Goal: Task Accomplishment & Management: Complete application form

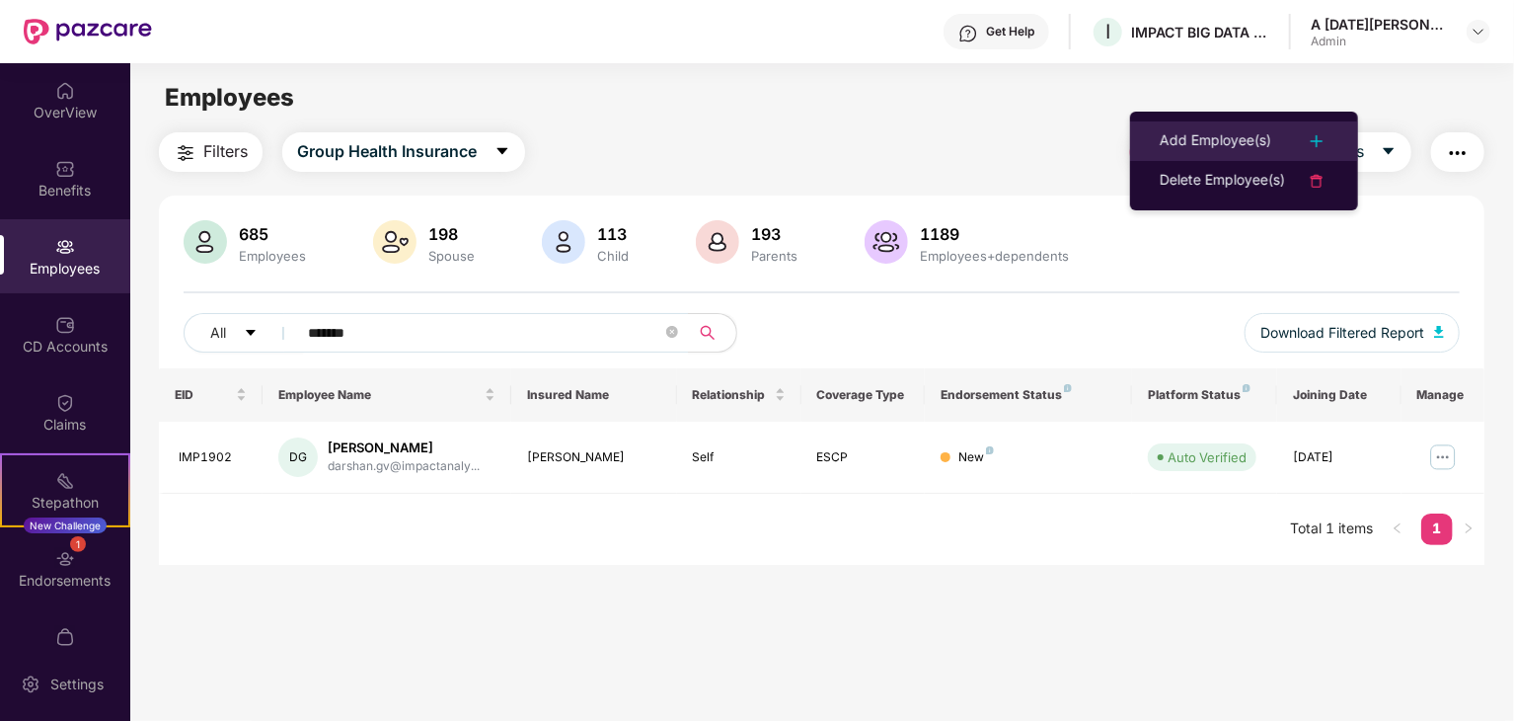
scroll to position [63, 0]
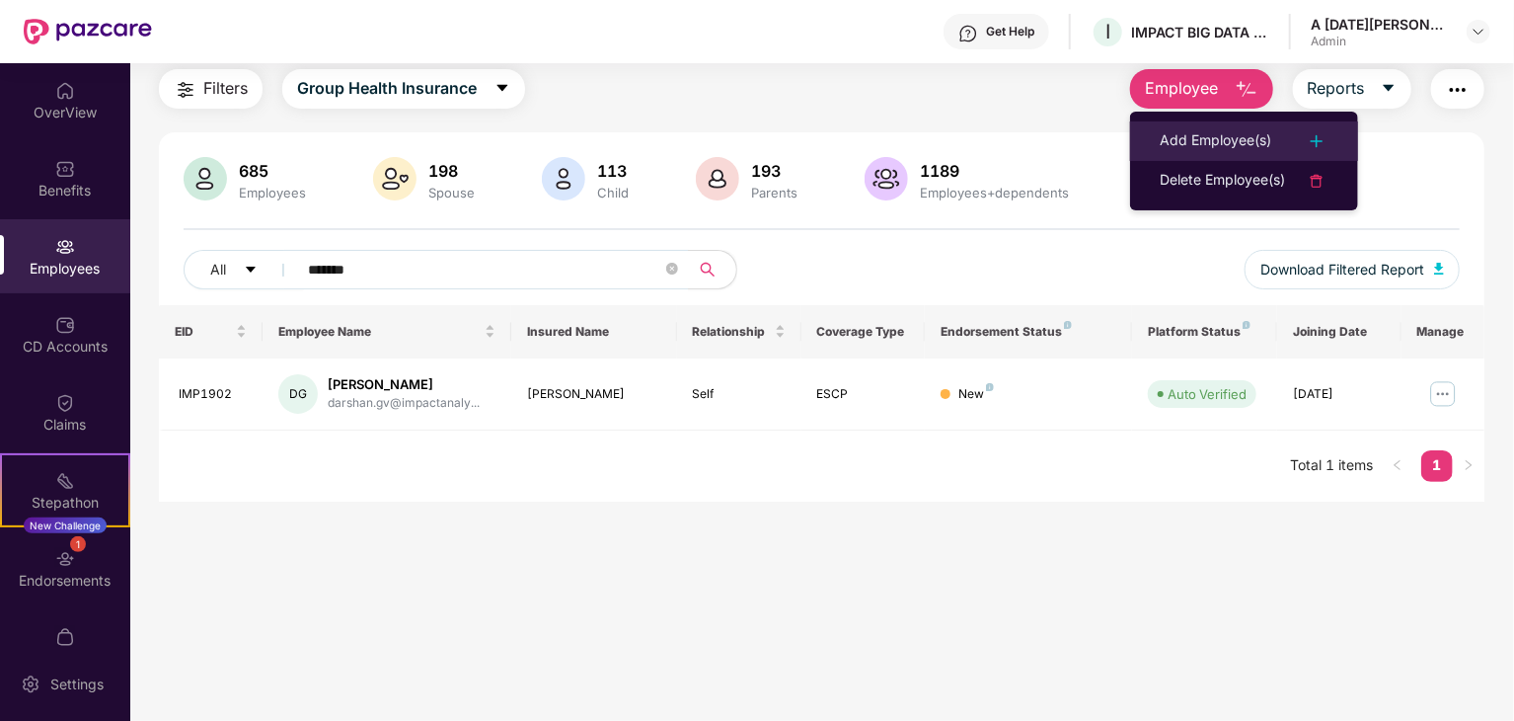
click at [1236, 129] on div "Add Employee(s)" at bounding box center [1216, 141] width 112 height 24
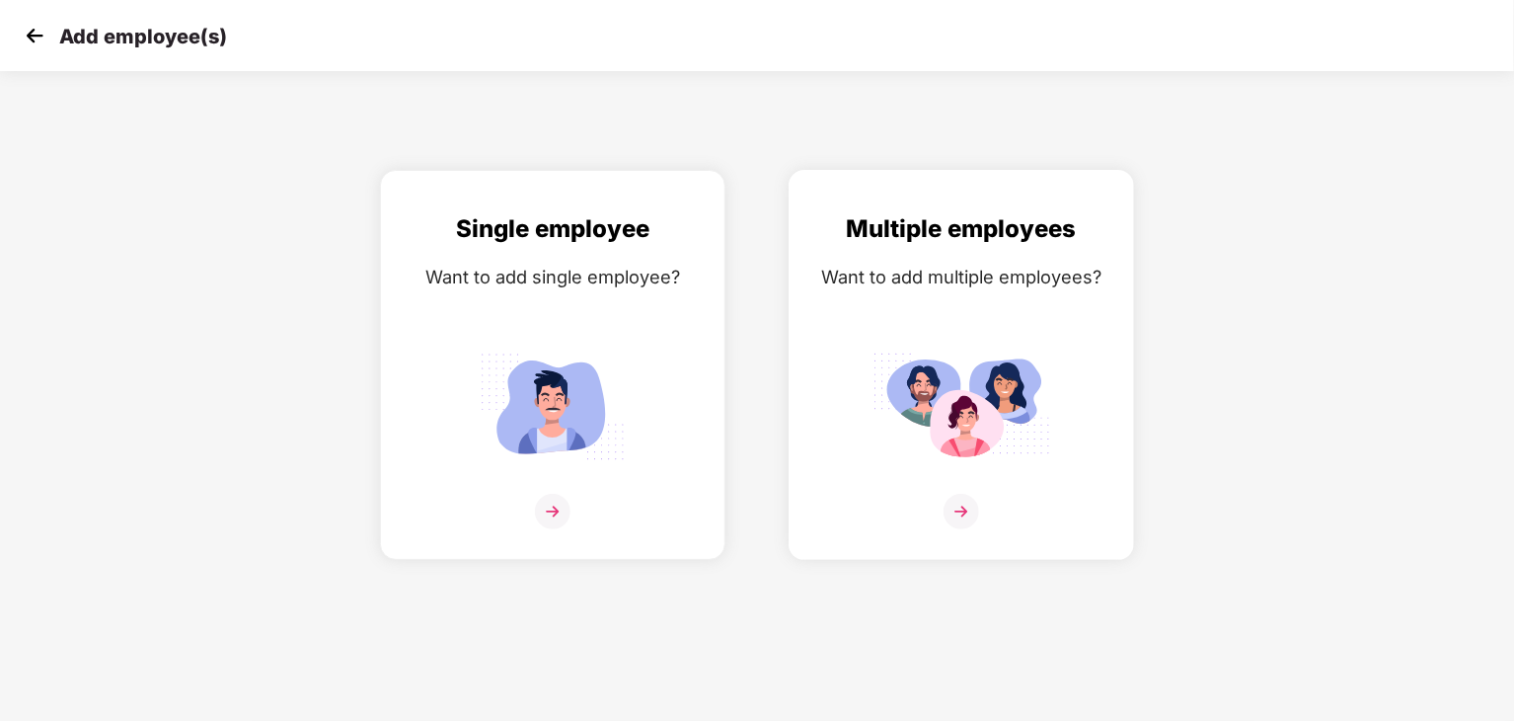
click at [971, 270] on div "Want to add multiple employees?" at bounding box center [961, 277] width 304 height 29
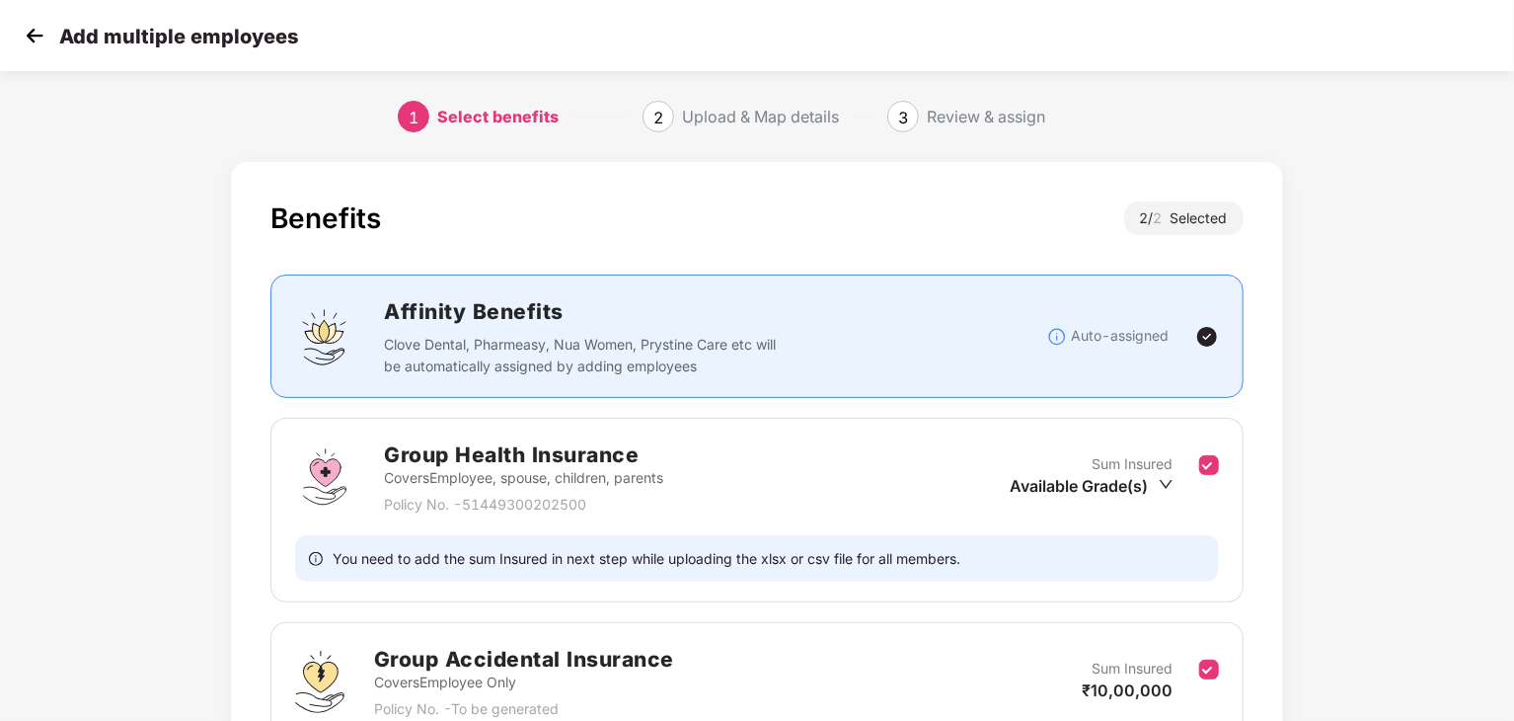
scroll to position [191, 0]
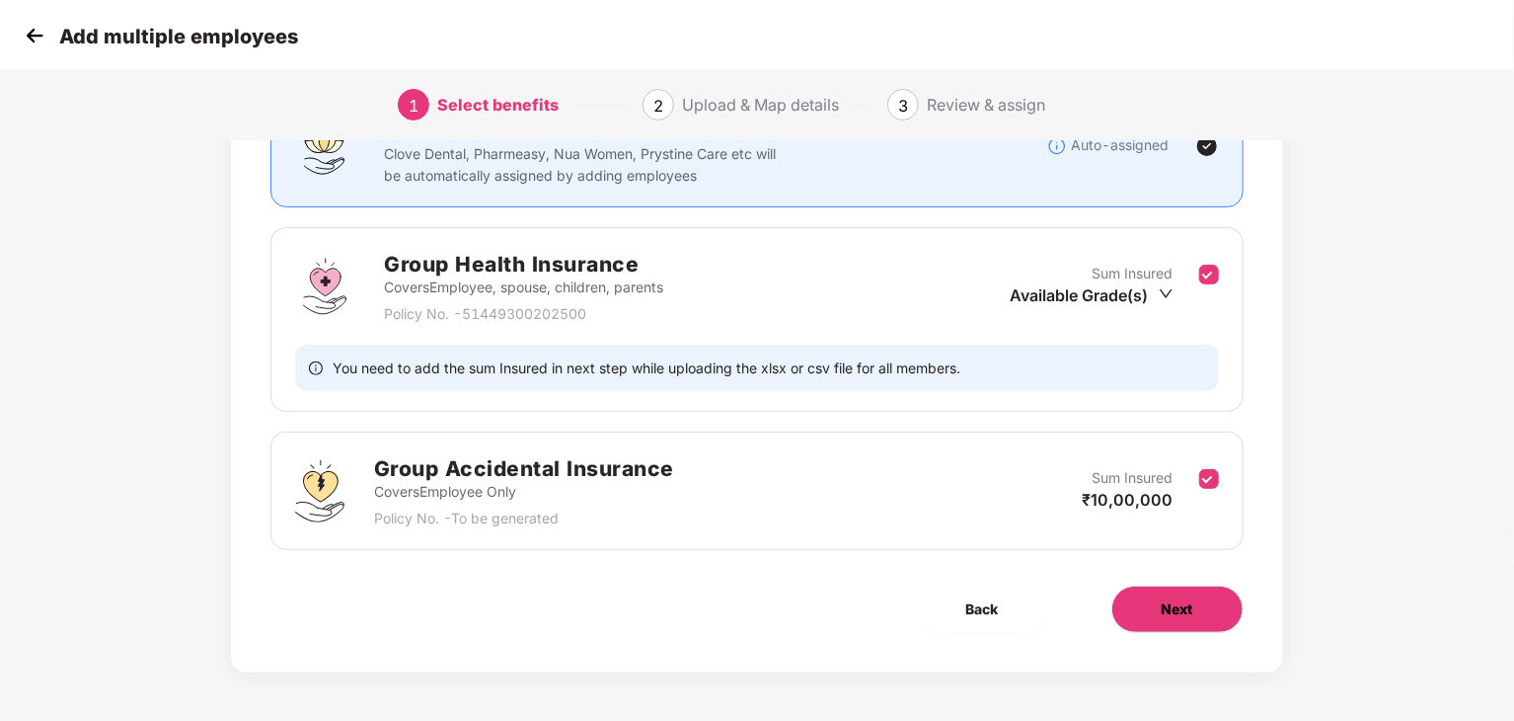
click at [1167, 598] on span "Next" at bounding box center [1178, 609] width 32 height 22
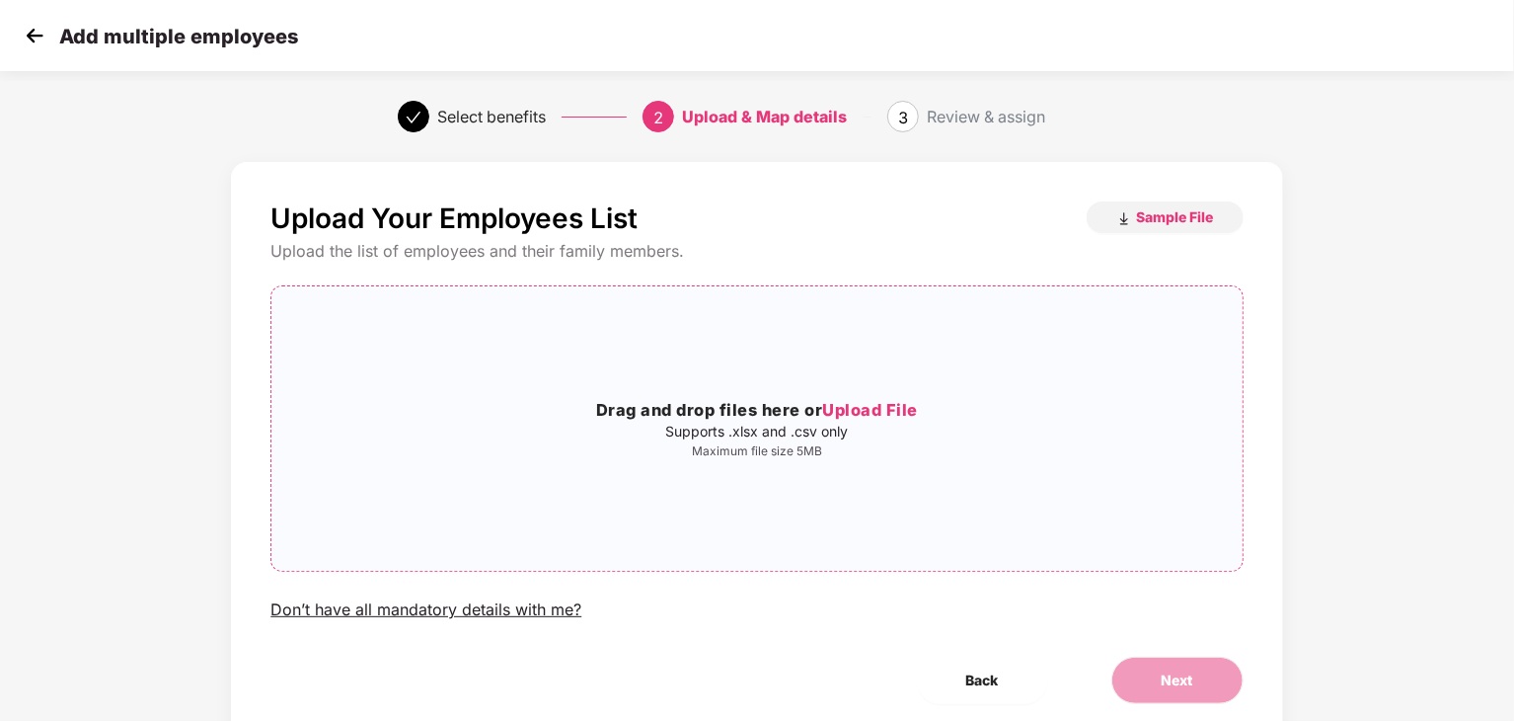
click at [894, 406] on span "Upload File" at bounding box center [870, 410] width 96 height 20
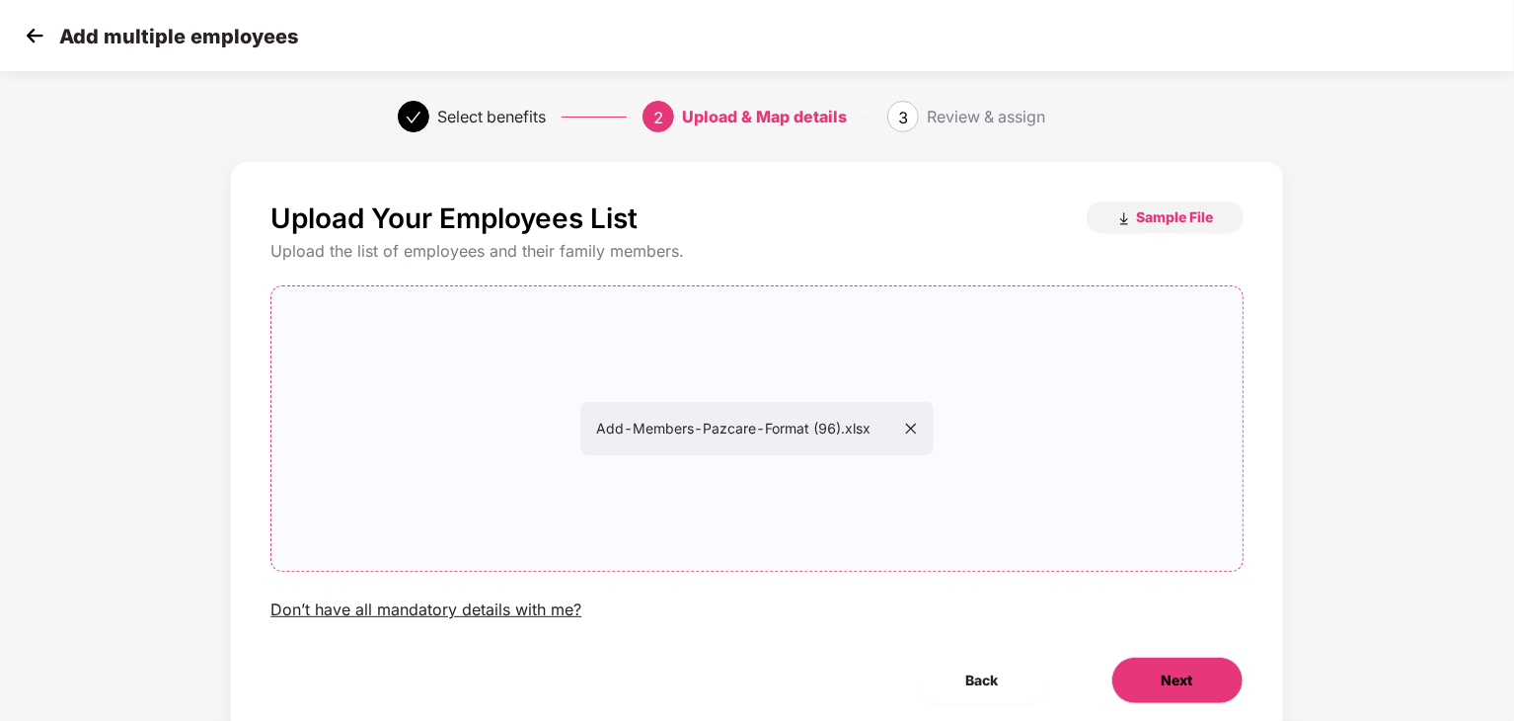
click at [1156, 672] on button "Next" at bounding box center [1178, 679] width 132 height 47
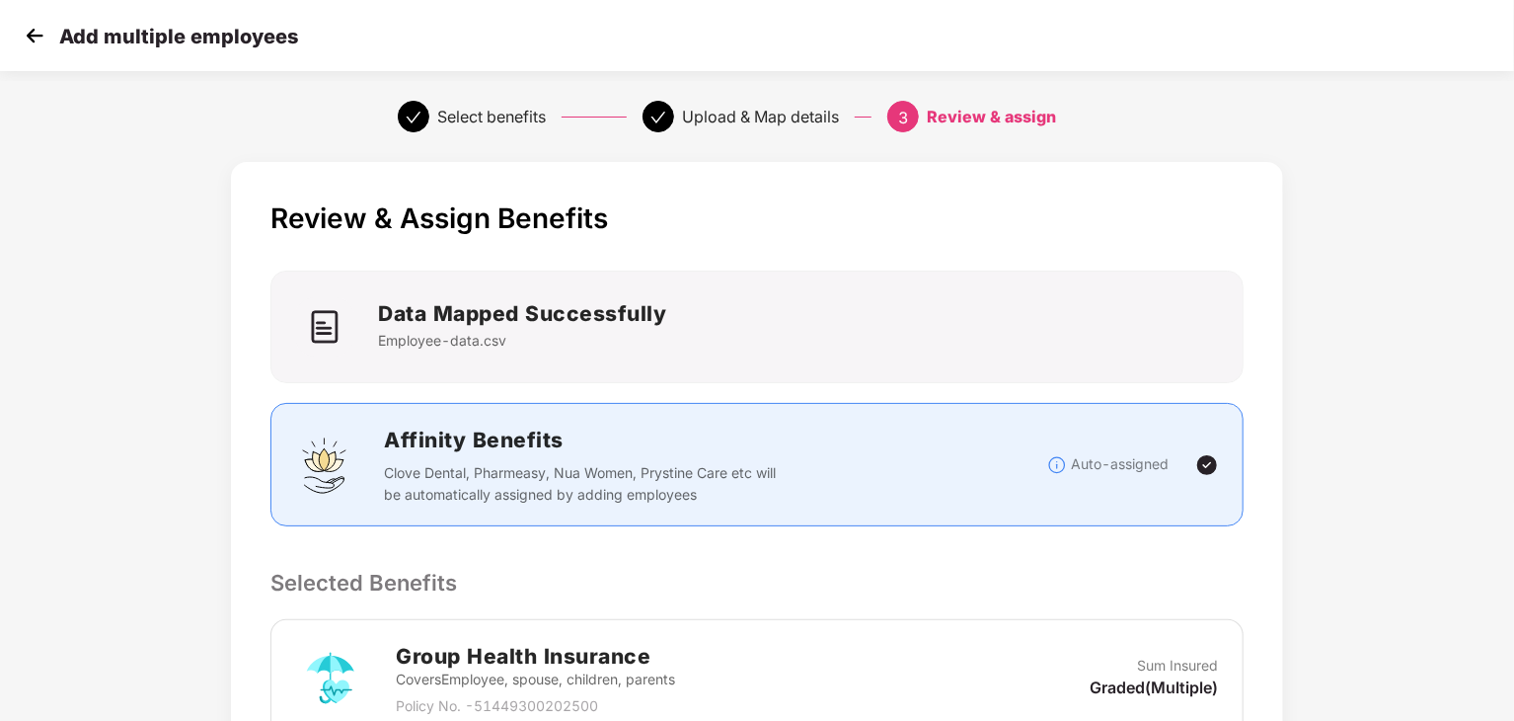
scroll to position [516, 0]
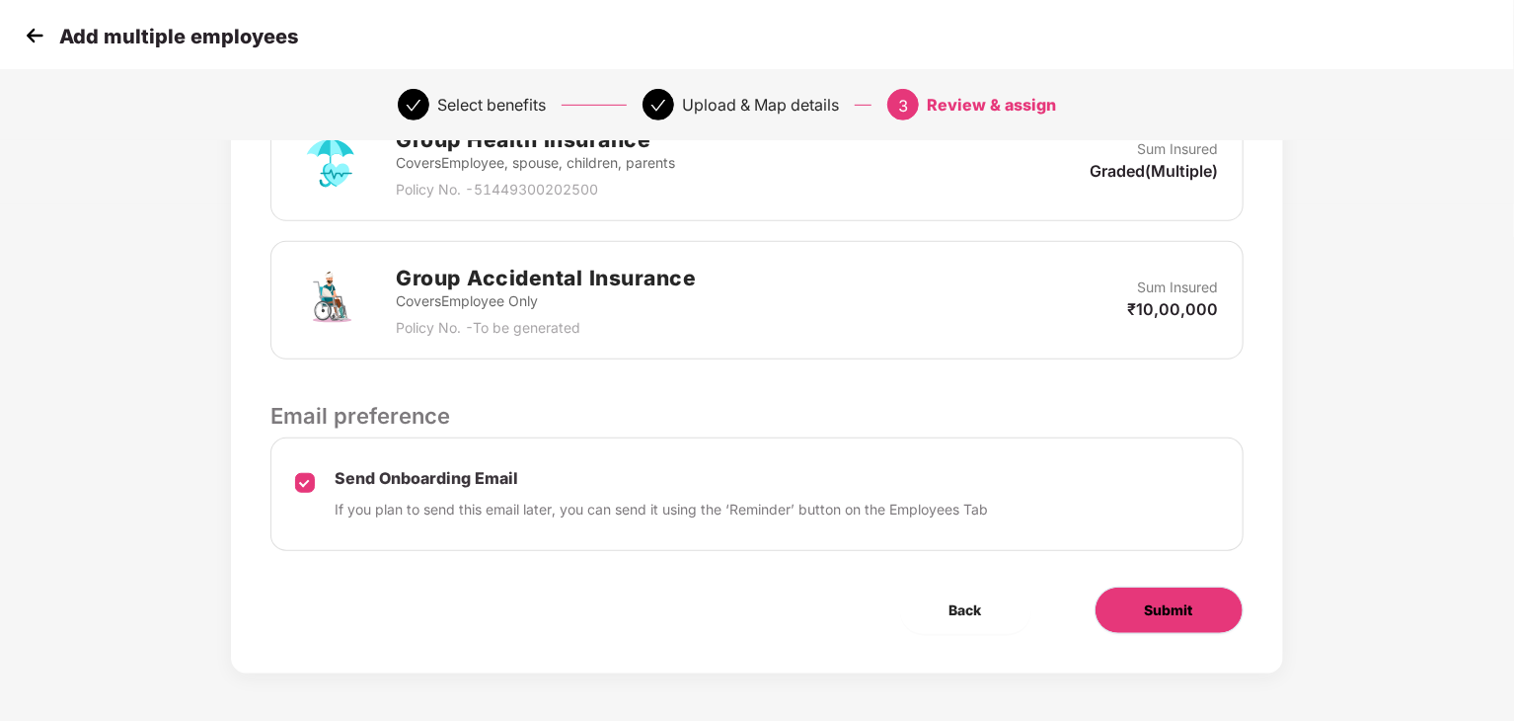
click at [1165, 605] on span "Submit" at bounding box center [1169, 610] width 48 height 22
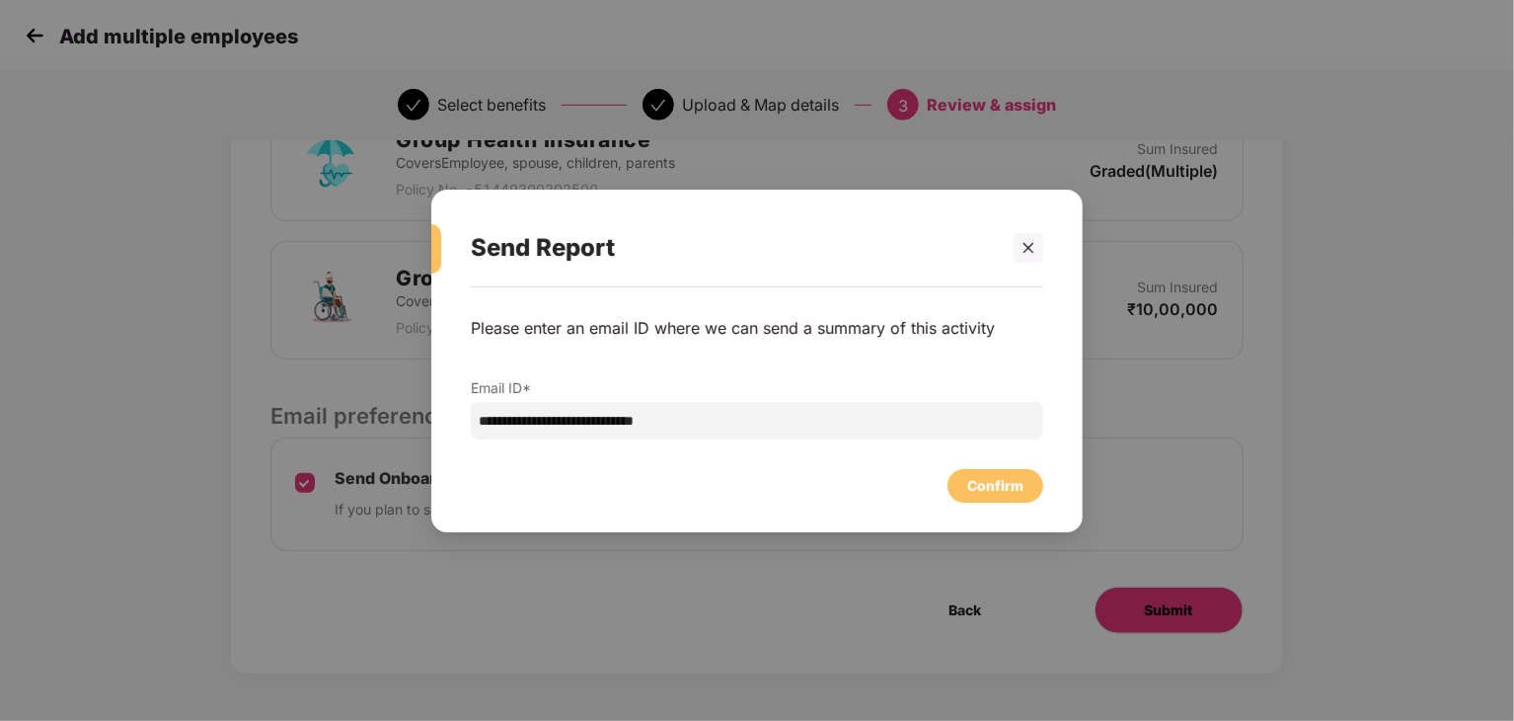
scroll to position [0, 0]
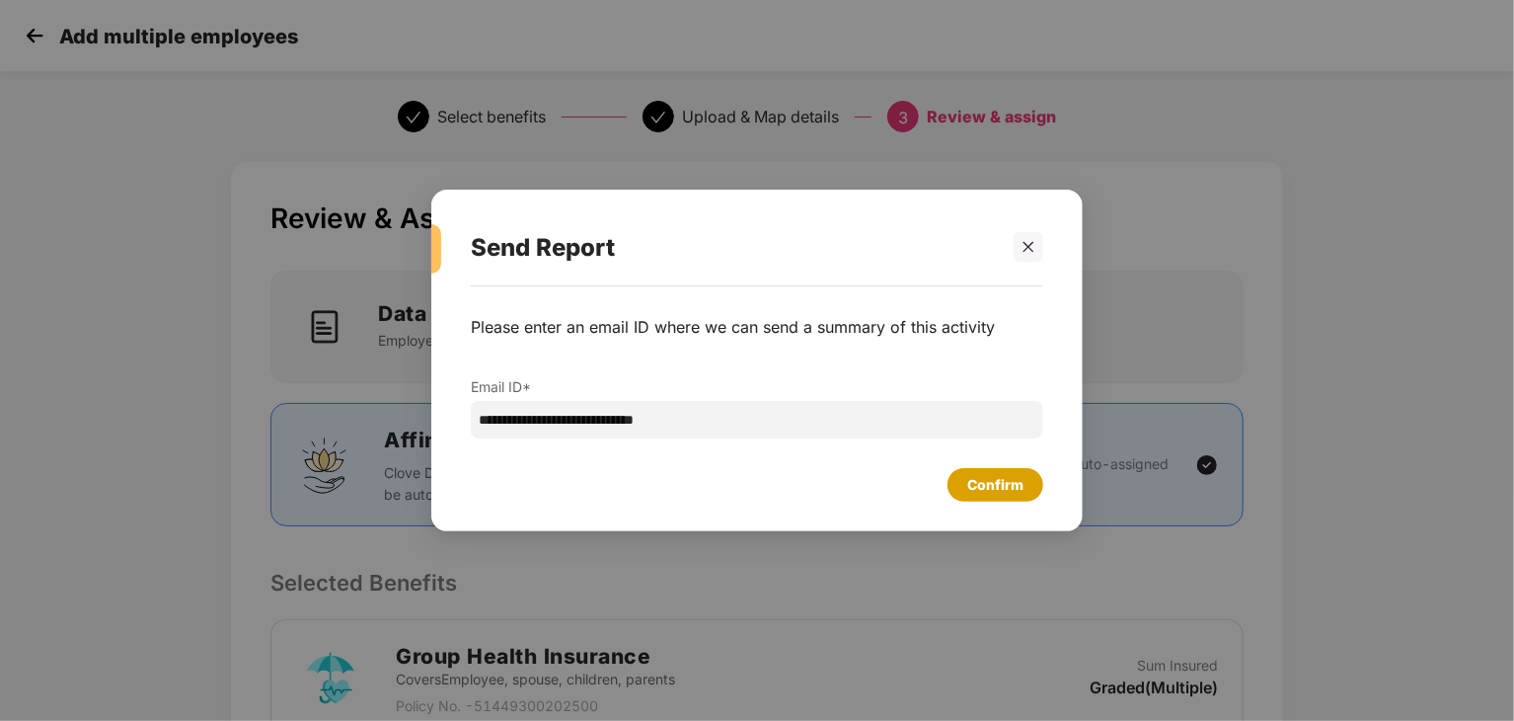
click at [1012, 483] on div "Confirm" at bounding box center [995, 485] width 56 height 22
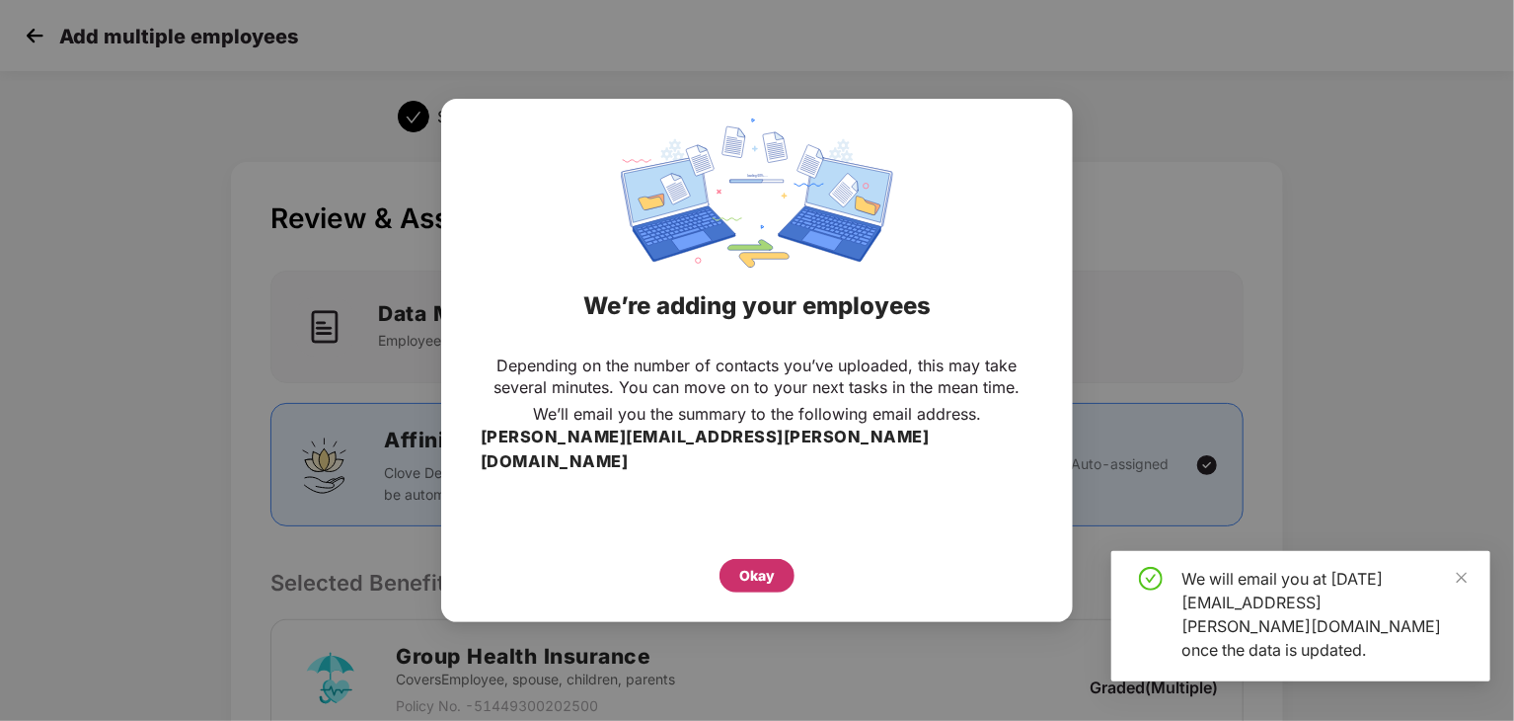
click at [750, 566] on div "Okay" at bounding box center [757, 576] width 36 height 22
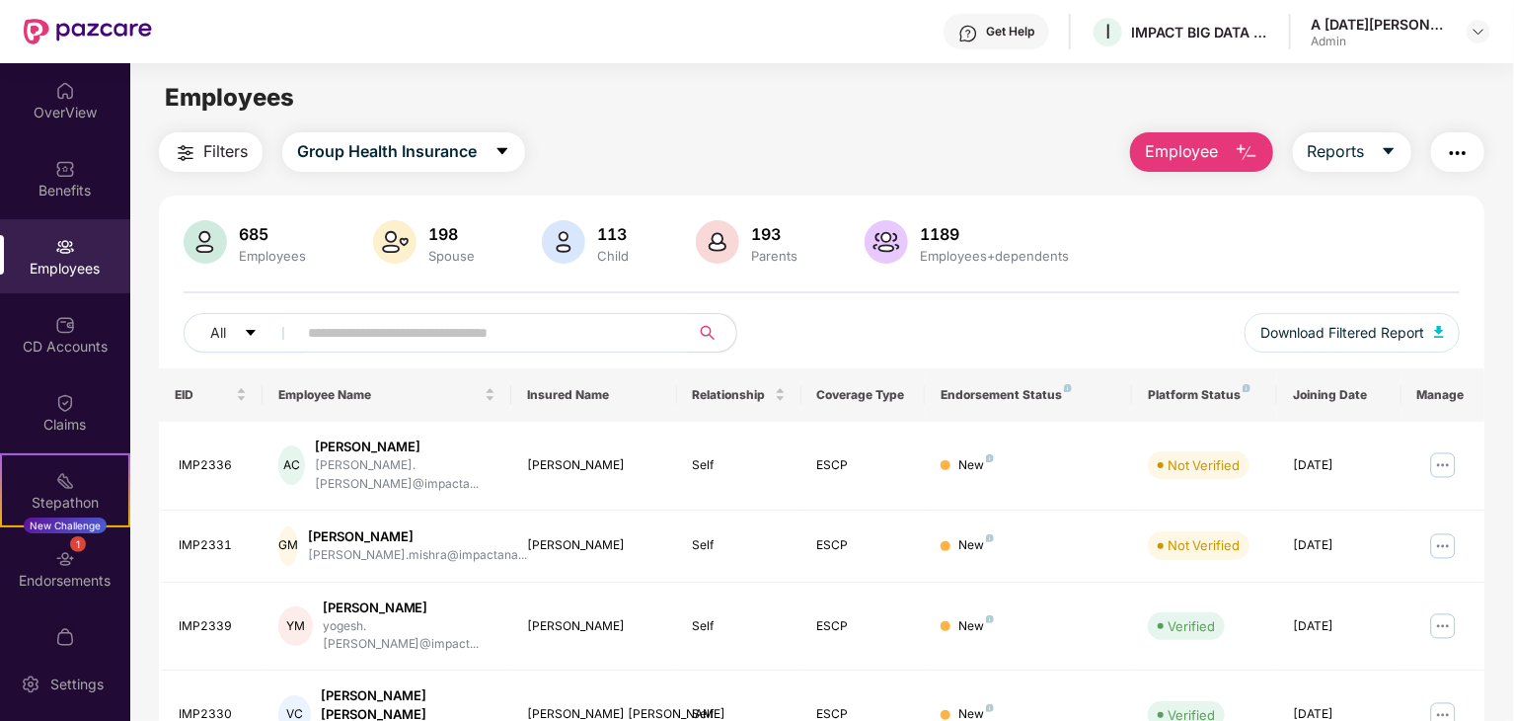
click at [1174, 156] on span "Employee" at bounding box center [1182, 151] width 74 height 25
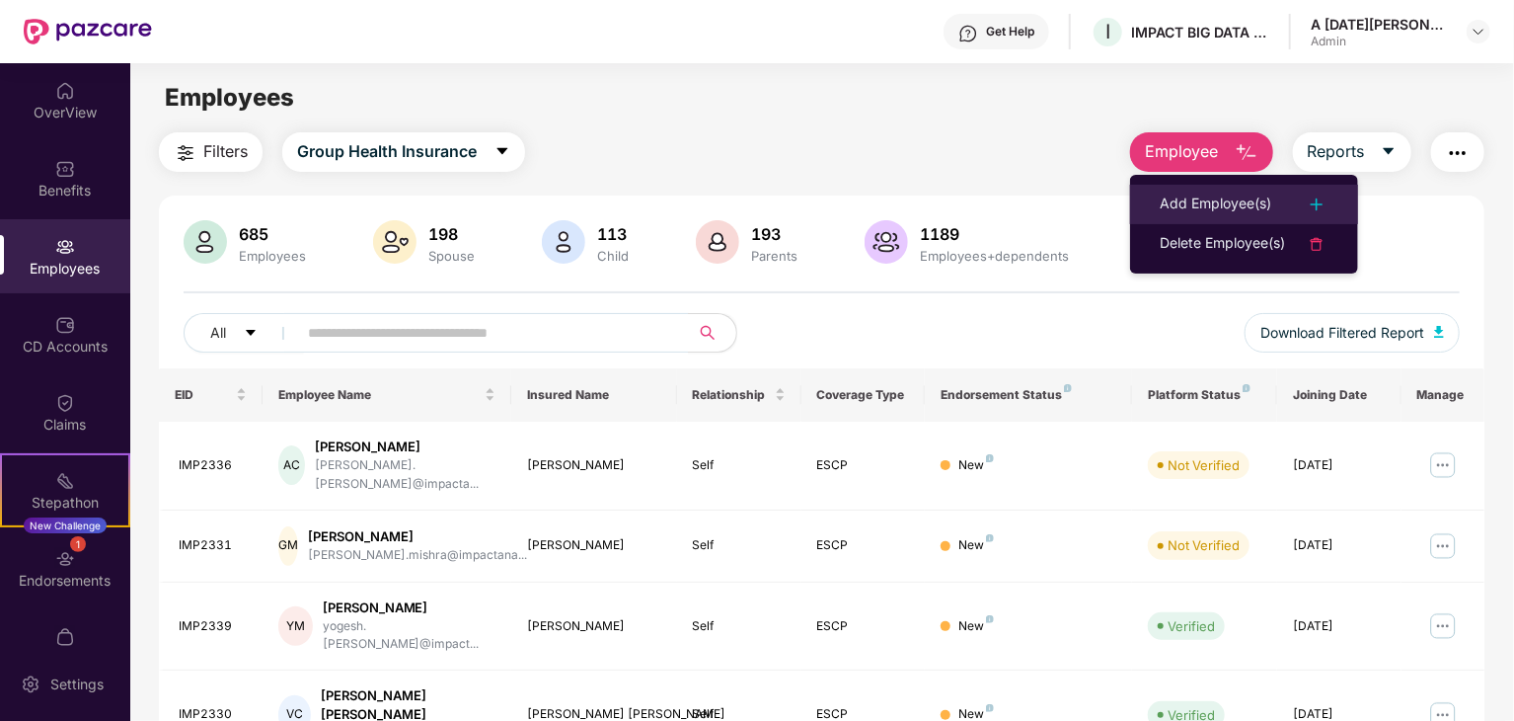
click at [1204, 200] on div "Add Employee(s)" at bounding box center [1216, 204] width 112 height 24
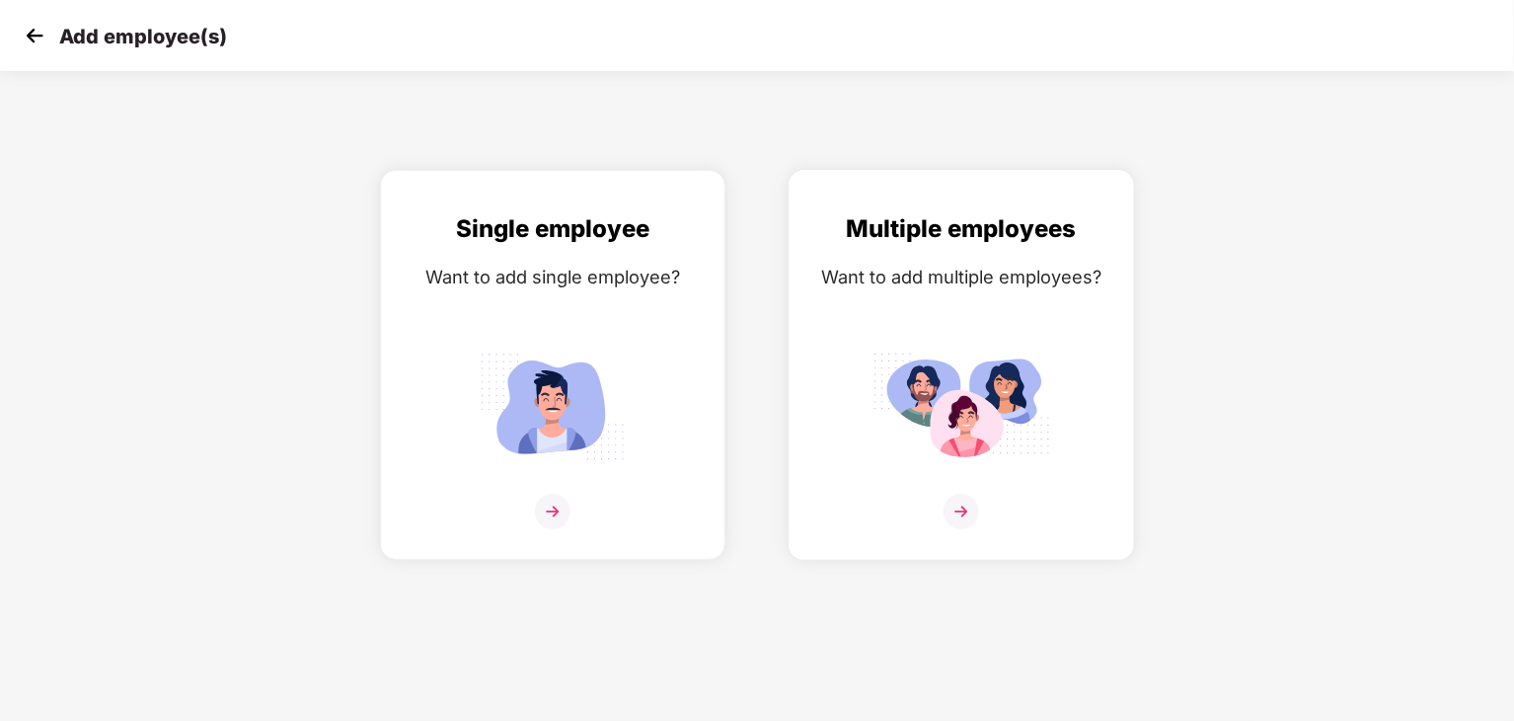
click at [933, 303] on div "Multiple employees Want to add multiple employees?" at bounding box center [961, 382] width 304 height 344
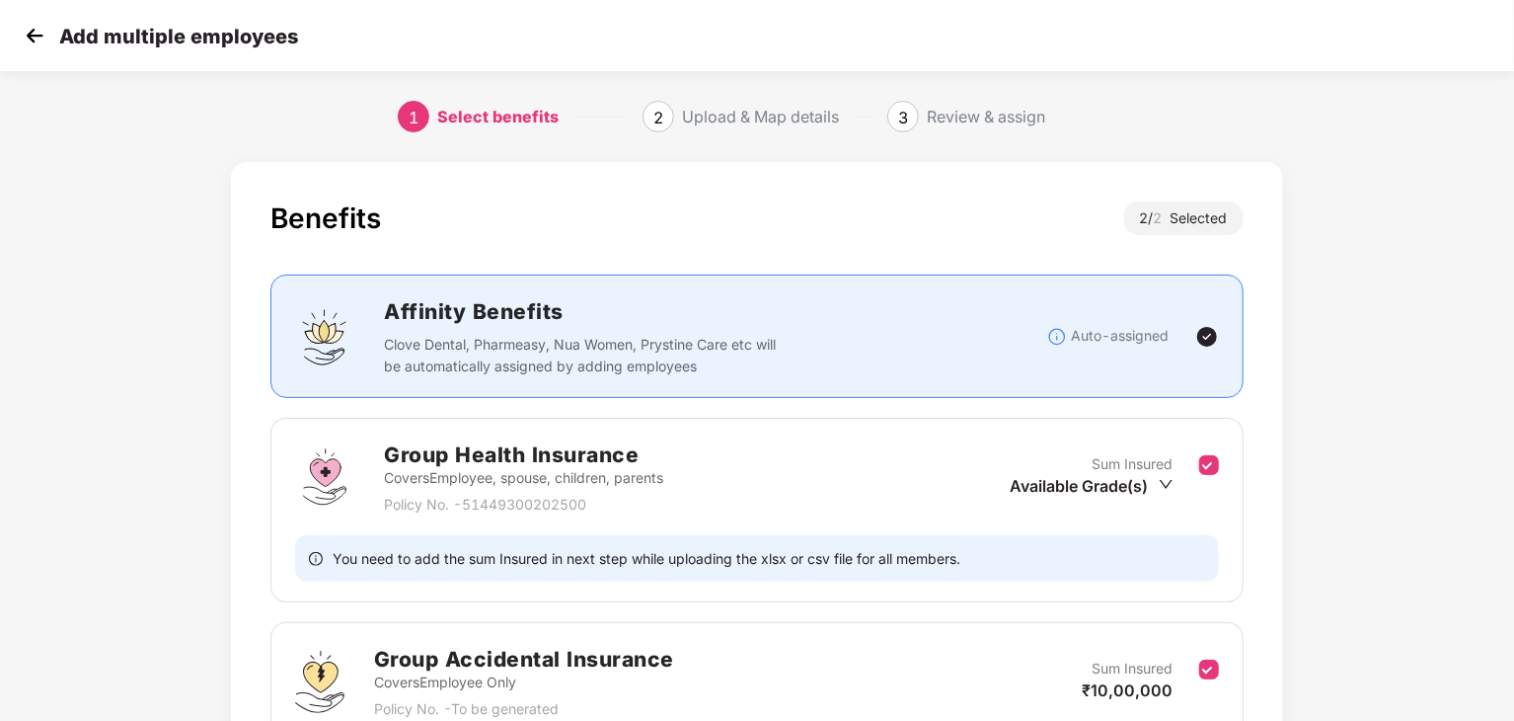
scroll to position [191, 0]
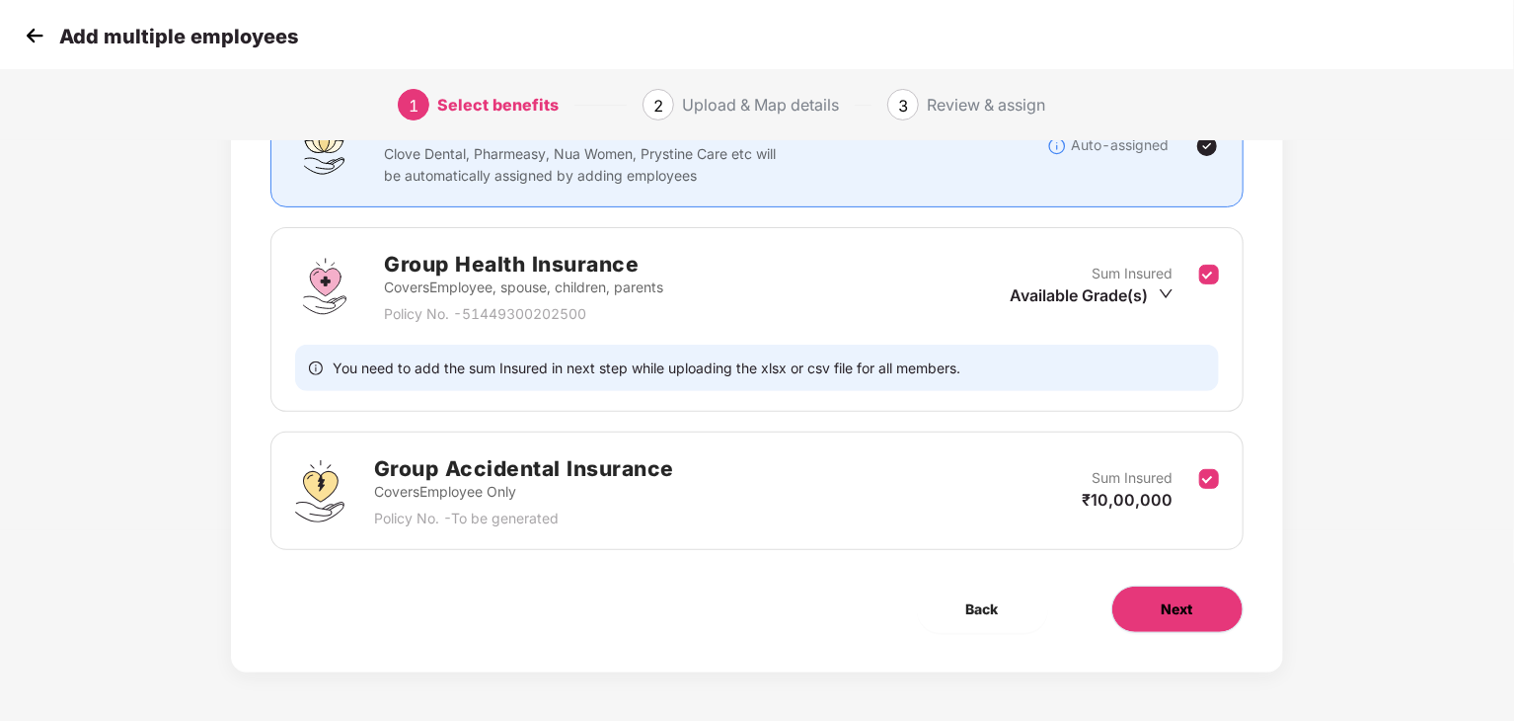
click at [1170, 590] on button "Next" at bounding box center [1178, 608] width 132 height 47
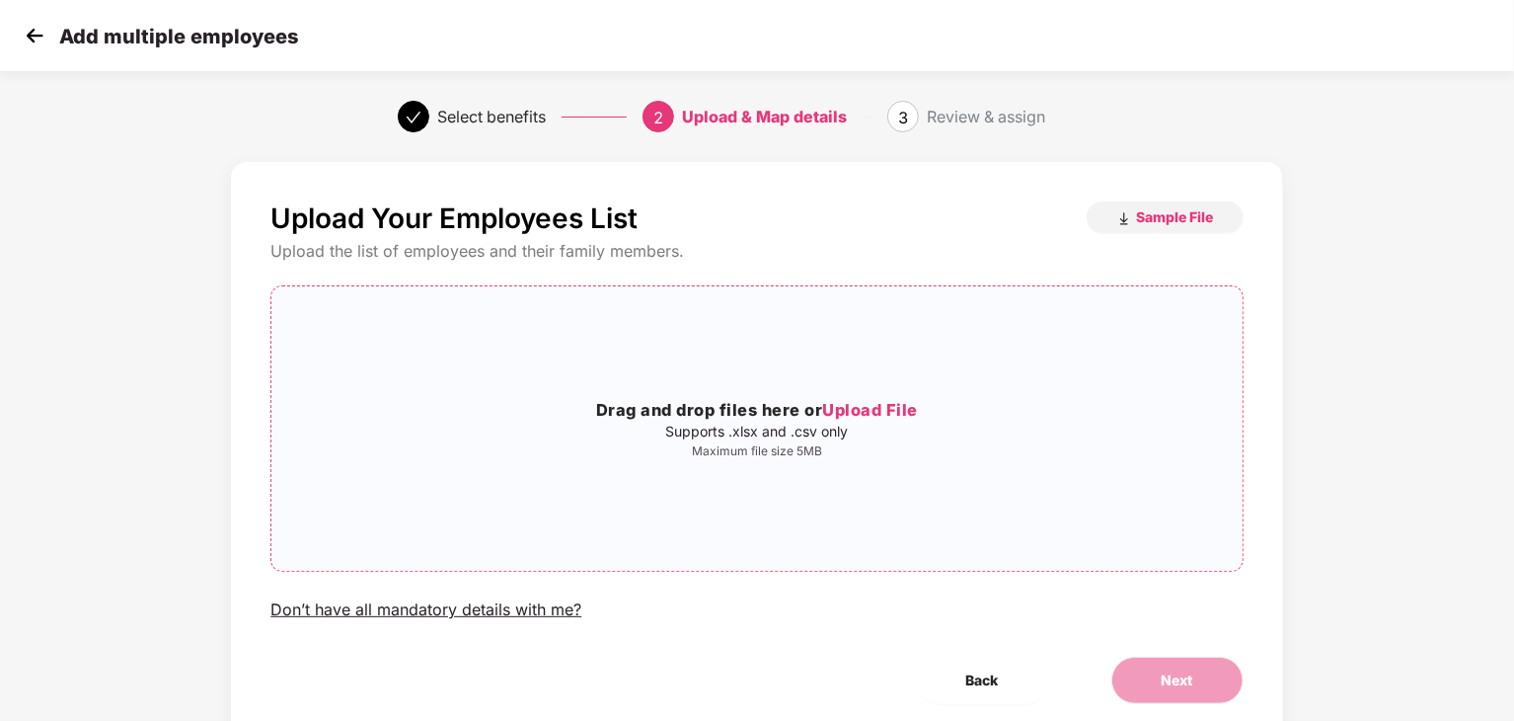
click at [857, 415] on span "Upload File" at bounding box center [870, 410] width 96 height 20
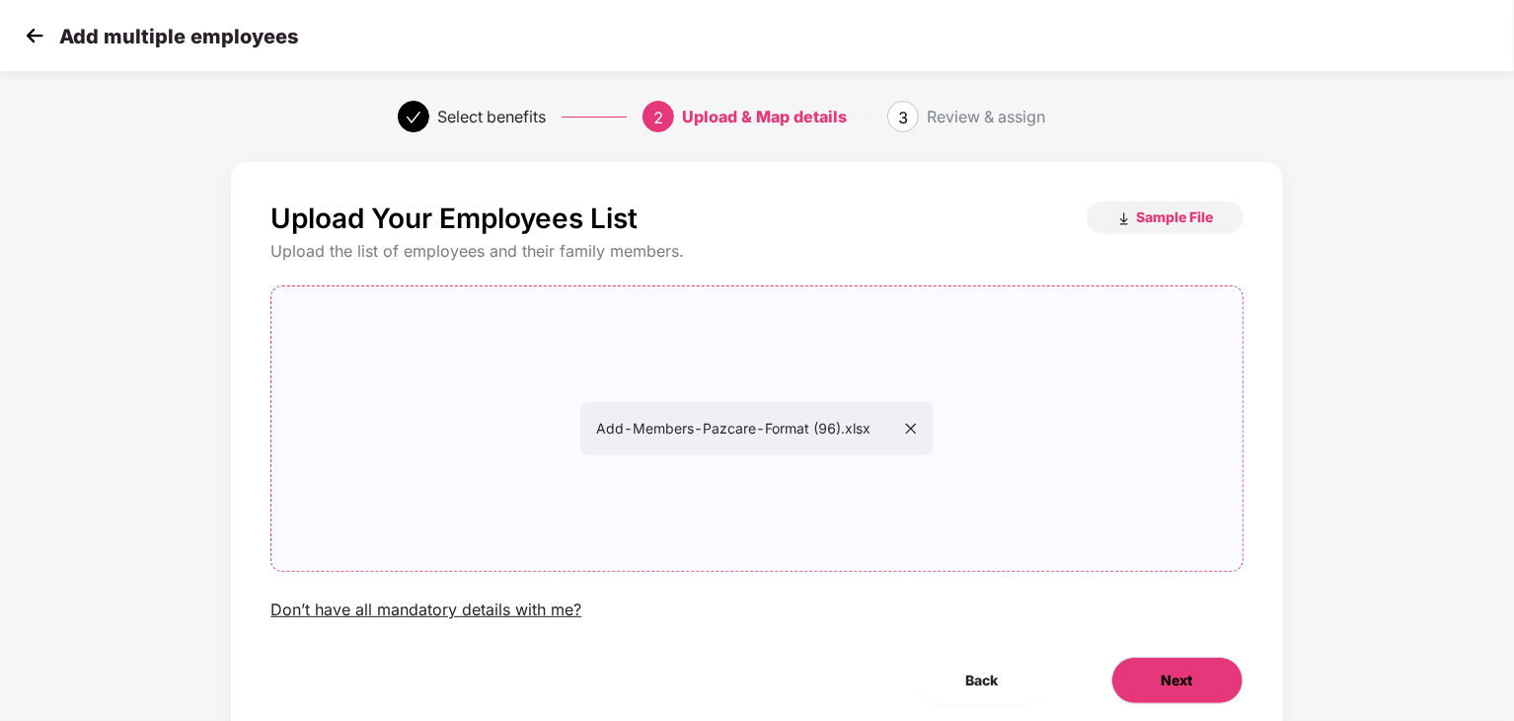
click at [1170, 669] on span "Next" at bounding box center [1178, 680] width 32 height 22
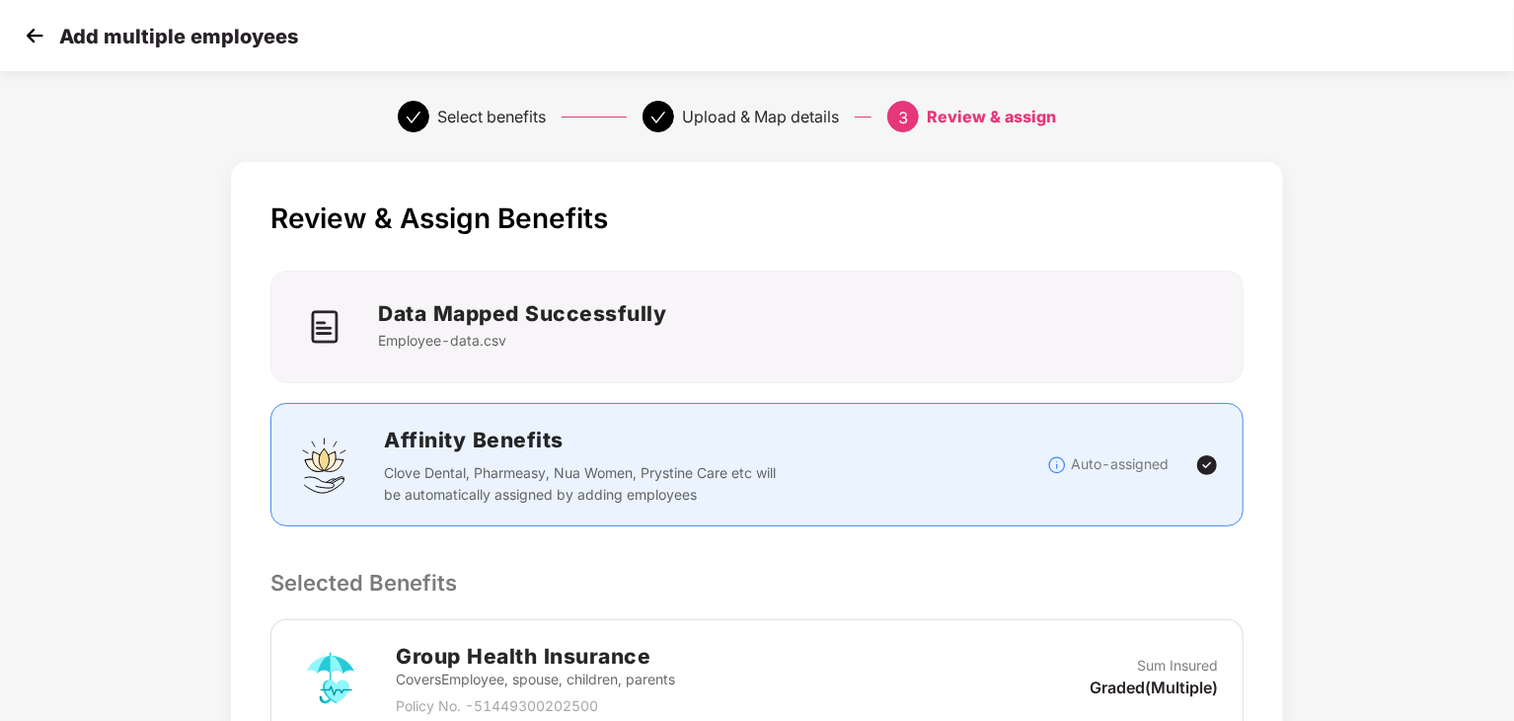
scroll to position [516, 0]
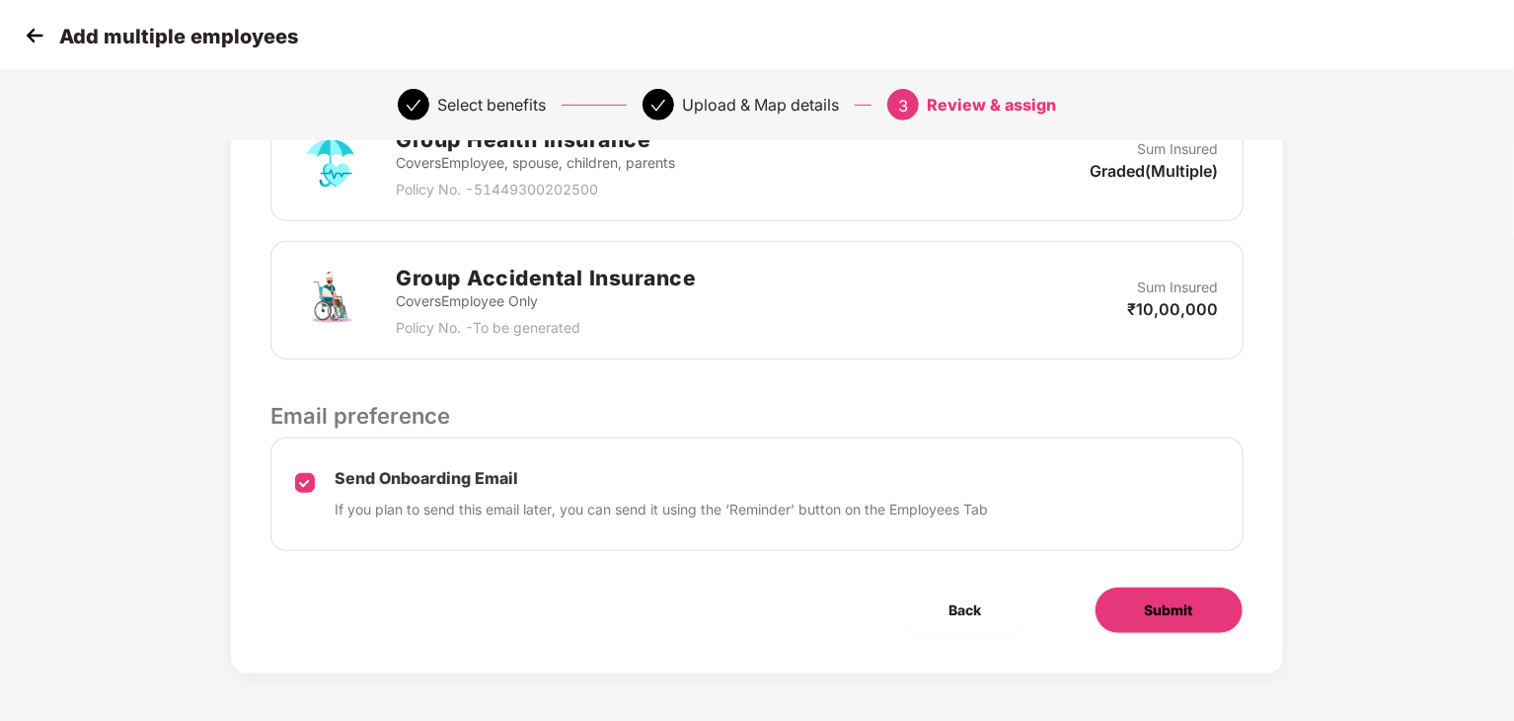
click at [1163, 601] on span "Submit" at bounding box center [1169, 610] width 48 height 22
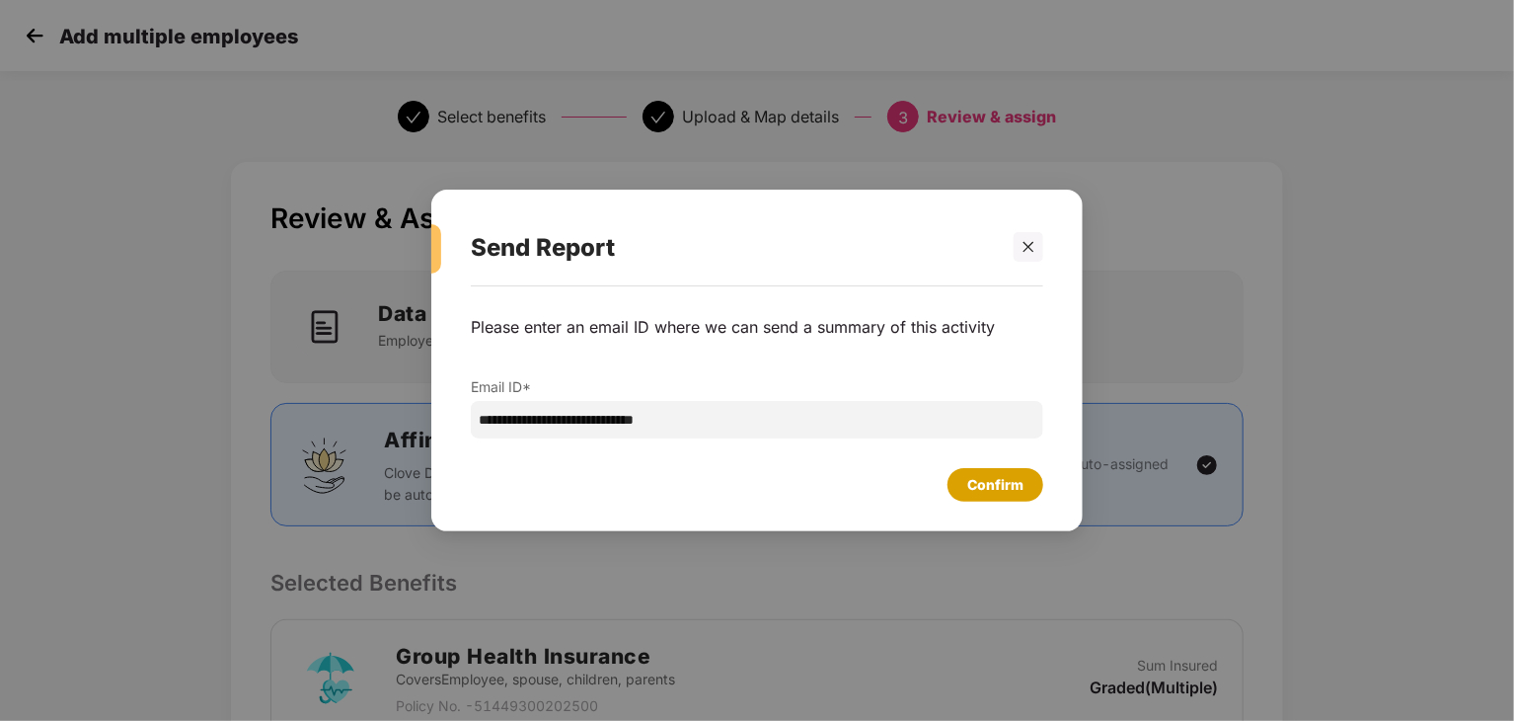
click at [997, 486] on div "Confirm" at bounding box center [995, 485] width 56 height 22
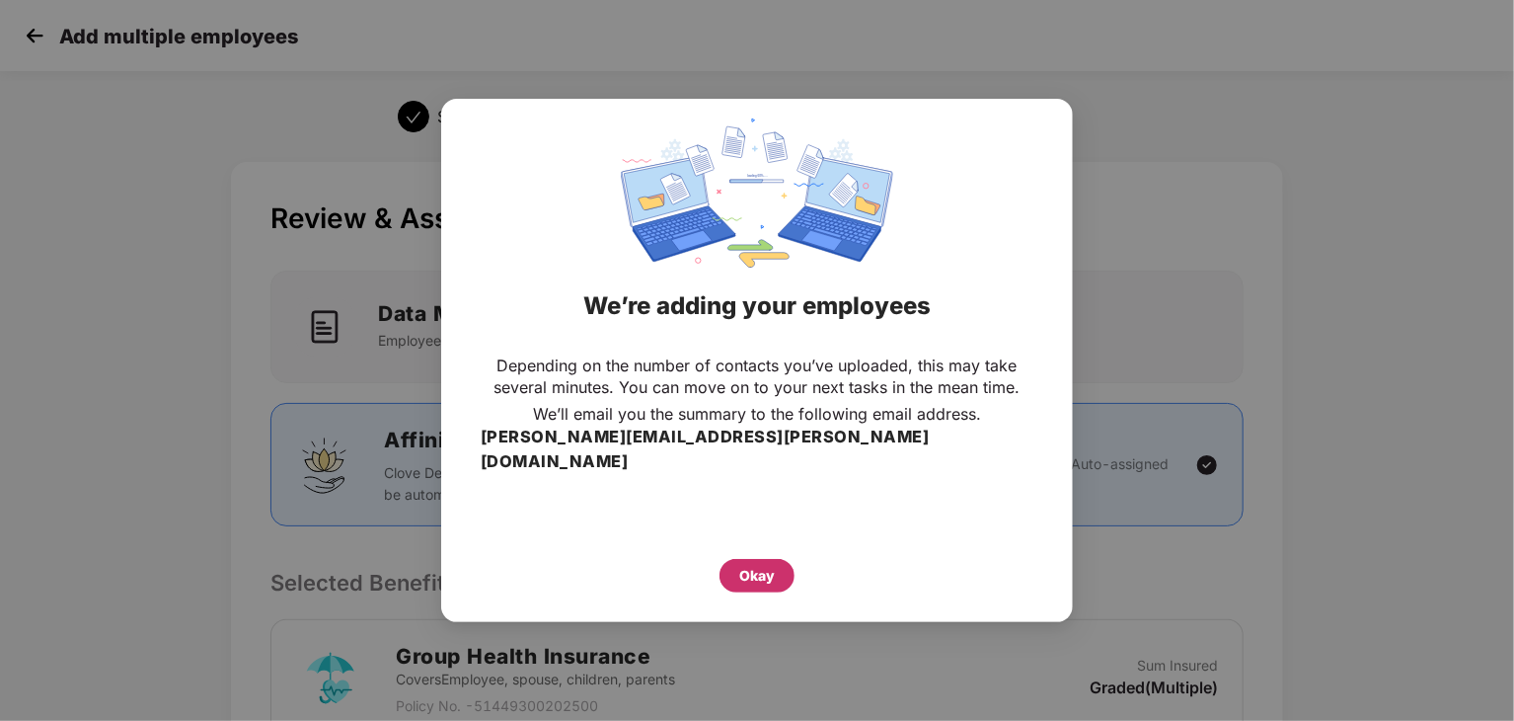
click at [767, 565] on div "Okay" at bounding box center [757, 576] width 36 height 22
